Goal: Complete application form

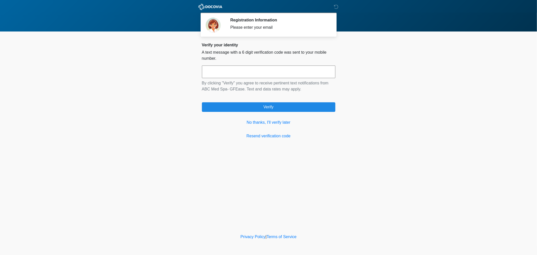
click at [239, 74] on input "text" at bounding box center [269, 72] width 134 height 13
click at [270, 74] on input "text" at bounding box center [269, 72] width 134 height 13
click at [264, 72] on input "text" at bounding box center [269, 72] width 134 height 13
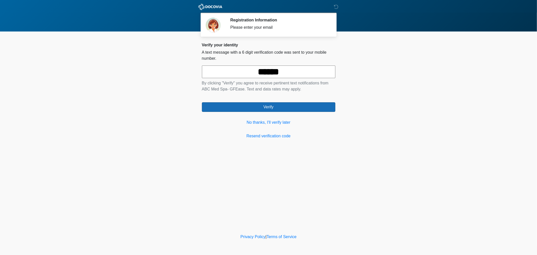
type input "******"
click at [275, 111] on button "Verify" at bounding box center [269, 107] width 134 height 10
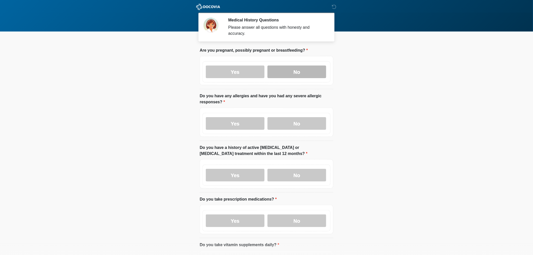
click at [288, 67] on label "No" at bounding box center [297, 72] width 59 height 13
click at [293, 117] on label "No" at bounding box center [297, 123] width 59 height 13
click at [293, 170] on label "No" at bounding box center [297, 175] width 59 height 13
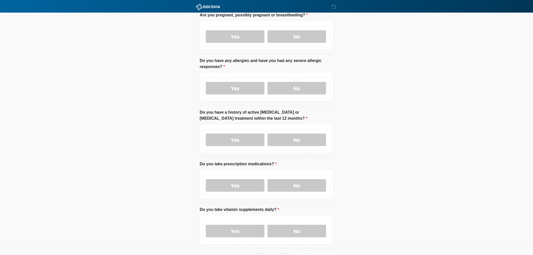
scroll to position [28, 0]
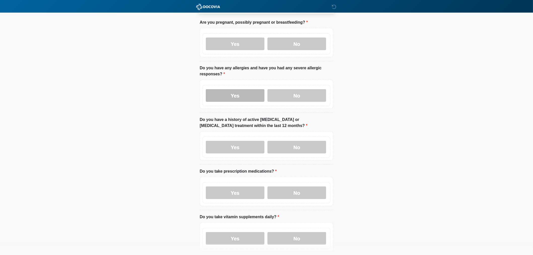
click at [223, 92] on label "Yes" at bounding box center [235, 95] width 59 height 13
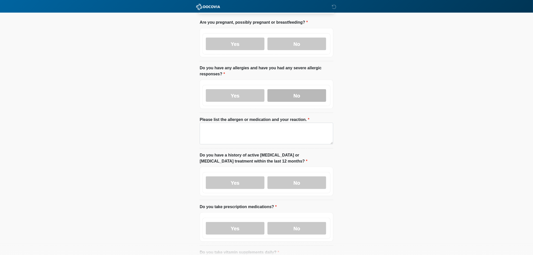
click at [291, 90] on label "No" at bounding box center [297, 95] width 59 height 13
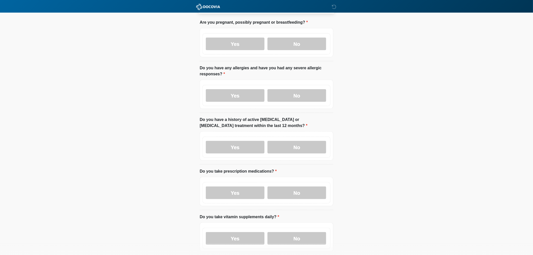
drag, startPoint x: 284, startPoint y: 188, endPoint x: 281, endPoint y: 182, distance: 6.5
click at [282, 187] on label "No" at bounding box center [297, 192] width 59 height 13
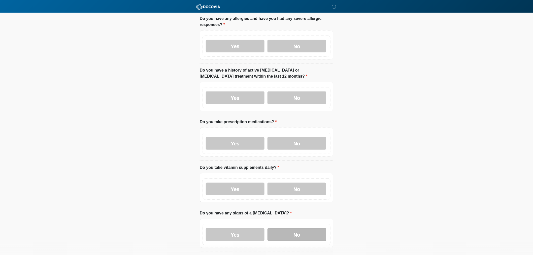
scroll to position [140, 0]
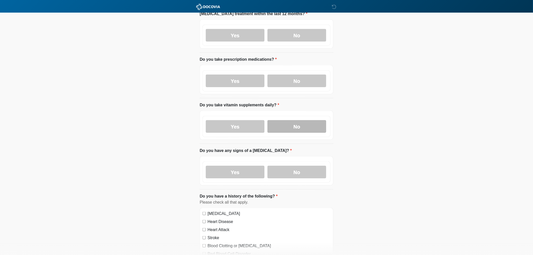
click at [286, 123] on label "No" at bounding box center [297, 126] width 59 height 13
drag, startPoint x: 291, startPoint y: 168, endPoint x: 281, endPoint y: 157, distance: 14.4
click at [292, 168] on label "No" at bounding box center [297, 172] width 59 height 13
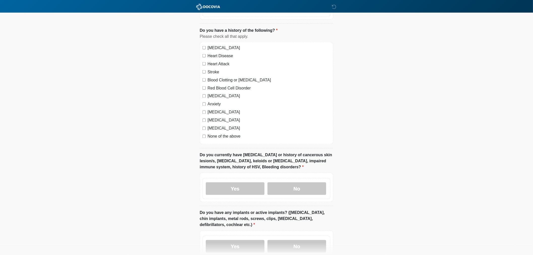
scroll to position [308, 0]
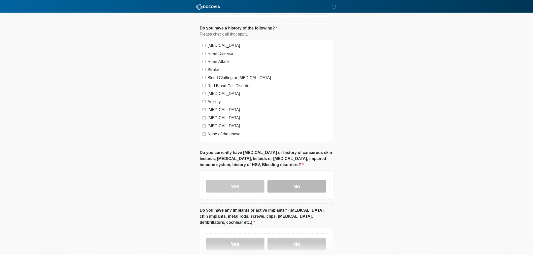
drag, startPoint x: 307, startPoint y: 187, endPoint x: 304, endPoint y: 184, distance: 4.3
click at [305, 185] on label "No" at bounding box center [297, 186] width 59 height 13
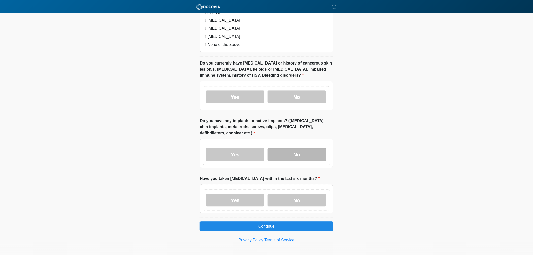
drag, startPoint x: 288, startPoint y: 149, endPoint x: 290, endPoint y: 157, distance: 8.3
click at [288, 150] on label "No" at bounding box center [297, 154] width 59 height 13
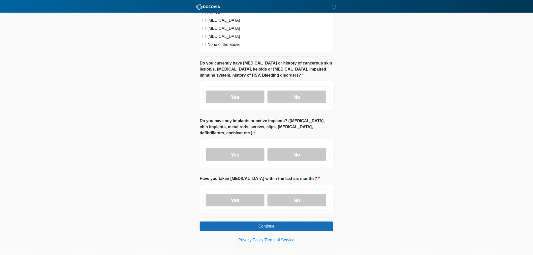
drag, startPoint x: 295, startPoint y: 200, endPoint x: 282, endPoint y: 220, distance: 24.3
click at [295, 200] on label "No" at bounding box center [297, 200] width 59 height 13
click at [279, 222] on button "Continue" at bounding box center [267, 227] width 134 height 10
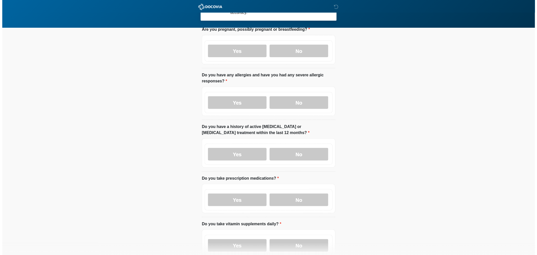
scroll to position [0, 0]
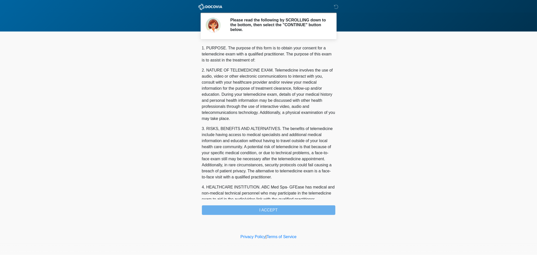
click at [267, 212] on div "1. PURPOSE. The purpose of this form is to obtain your consent for a telemedici…" at bounding box center [269, 130] width 134 height 170
click at [267, 211] on div "1. PURPOSE. The purpose of this form is to obtain your consent for a telemedici…" at bounding box center [269, 130] width 134 height 170
click at [274, 211] on div "1. PURPOSE. The purpose of this form is to obtain your consent for a telemedici…" at bounding box center [269, 130] width 134 height 170
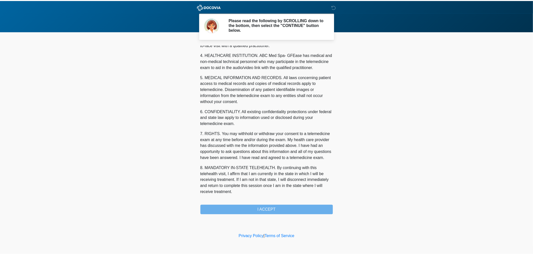
scroll to position [144, 0]
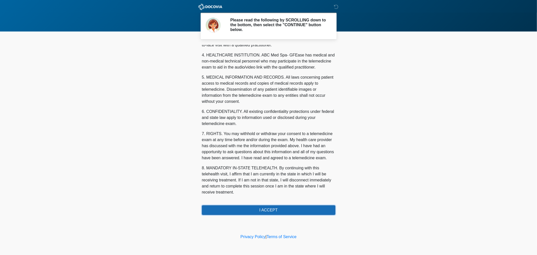
click at [273, 209] on button "I ACCEPT" at bounding box center [269, 210] width 134 height 10
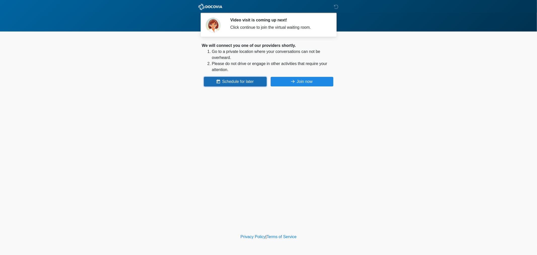
click at [231, 81] on button "Schedule for later" at bounding box center [235, 82] width 63 height 10
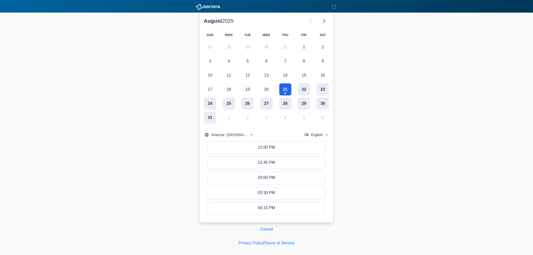
scroll to position [94, 0]
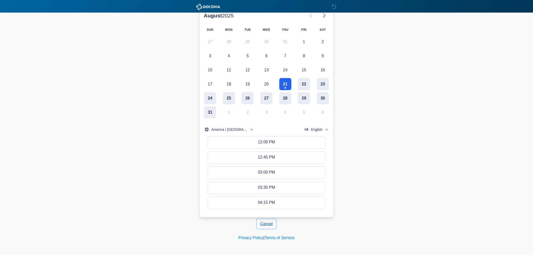
click at [265, 224] on button "Cancel" at bounding box center [266, 224] width 19 height 10
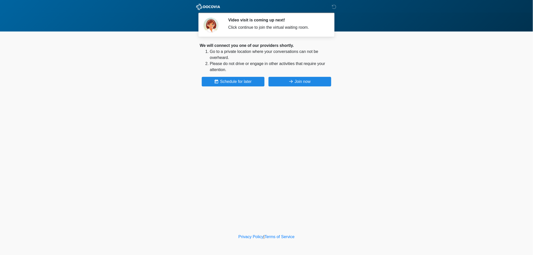
scroll to position [0, 0]
click at [364, 120] on body "DOCOVIA Video visit is coming up next! Click continue to join the virtual waiti…" at bounding box center [268, 127] width 537 height 255
click at [382, 102] on body "DOCOVIA Video visit is coming up next! Click continue to join the virtual waiti…" at bounding box center [268, 127] width 537 height 255
drag, startPoint x: 396, startPoint y: 64, endPoint x: 385, endPoint y: 65, distance: 10.9
click at [396, 64] on body "DOCOVIA Video visit is coming up next! Click continue to join the virtual waiti…" at bounding box center [268, 127] width 537 height 255
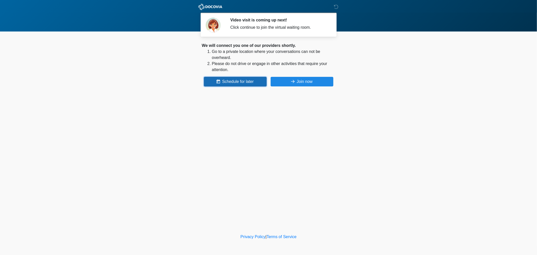
click at [224, 81] on button "Schedule for later" at bounding box center [235, 82] width 63 height 10
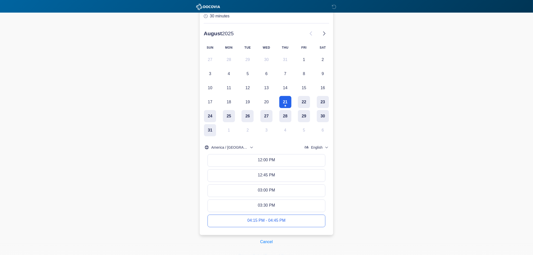
scroll to position [84, 0]
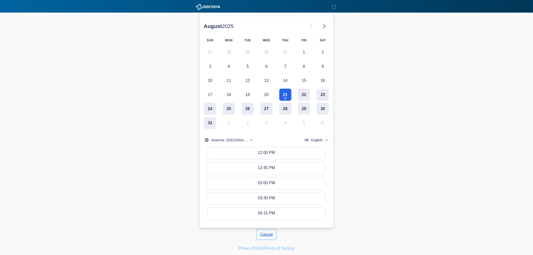
click at [265, 235] on button "Cancel" at bounding box center [266, 235] width 19 height 10
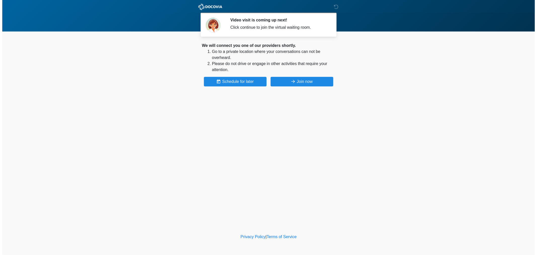
scroll to position [0, 0]
click at [399, 89] on body "DOCOVIA Video visit is coming up next! Click continue to join the virtual waiti…" at bounding box center [268, 127] width 537 height 255
click at [396, 90] on body "DOCOVIA Video visit is coming up next! Click continue to join the virtual waiti…" at bounding box center [268, 127] width 537 height 255
drag, startPoint x: 353, startPoint y: 79, endPoint x: 343, endPoint y: 88, distance: 13.0
click at [352, 80] on body "DOCOVIA Video visit is coming up next! Click continue to join the virtual waiti…" at bounding box center [268, 127] width 537 height 255
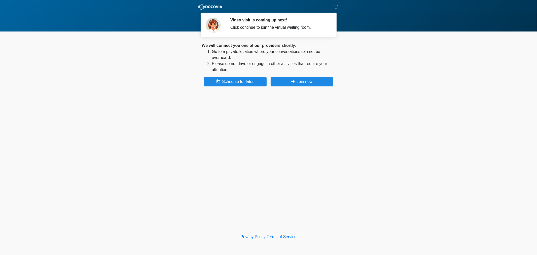
click at [382, 86] on body "DOCOVIA Video visit is coming up next! Click continue to join the virtual waiti…" at bounding box center [268, 127] width 537 height 255
click at [385, 84] on body "DOCOVIA Video visit is coming up next! Click continue to join the virtual waiti…" at bounding box center [268, 127] width 537 height 255
